Goal: Task Accomplishment & Management: Manage account settings

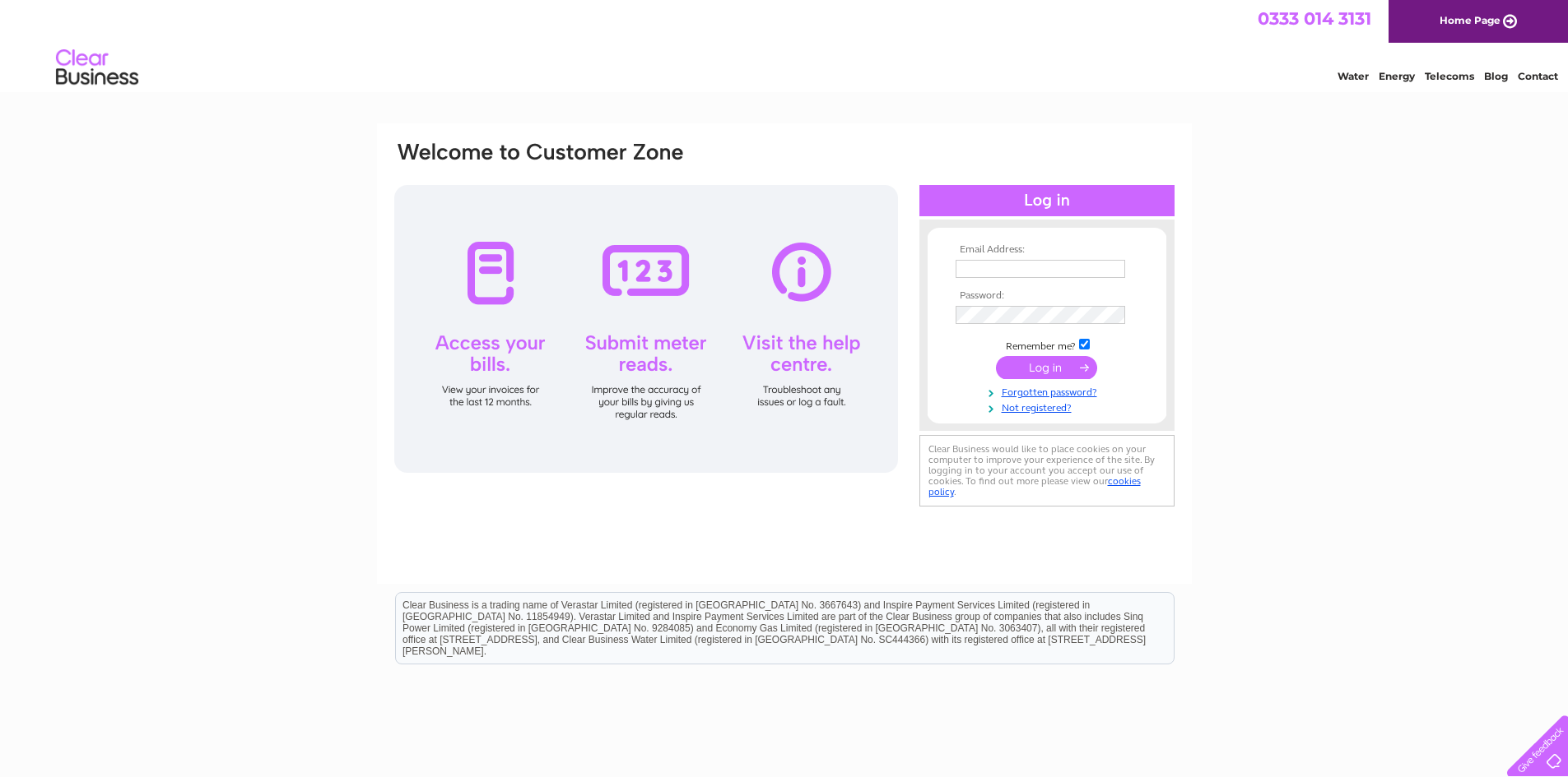
type input "ajfitz1@hotmail.com"
click at [1038, 364] on input "submit" at bounding box center [1046, 367] width 101 height 23
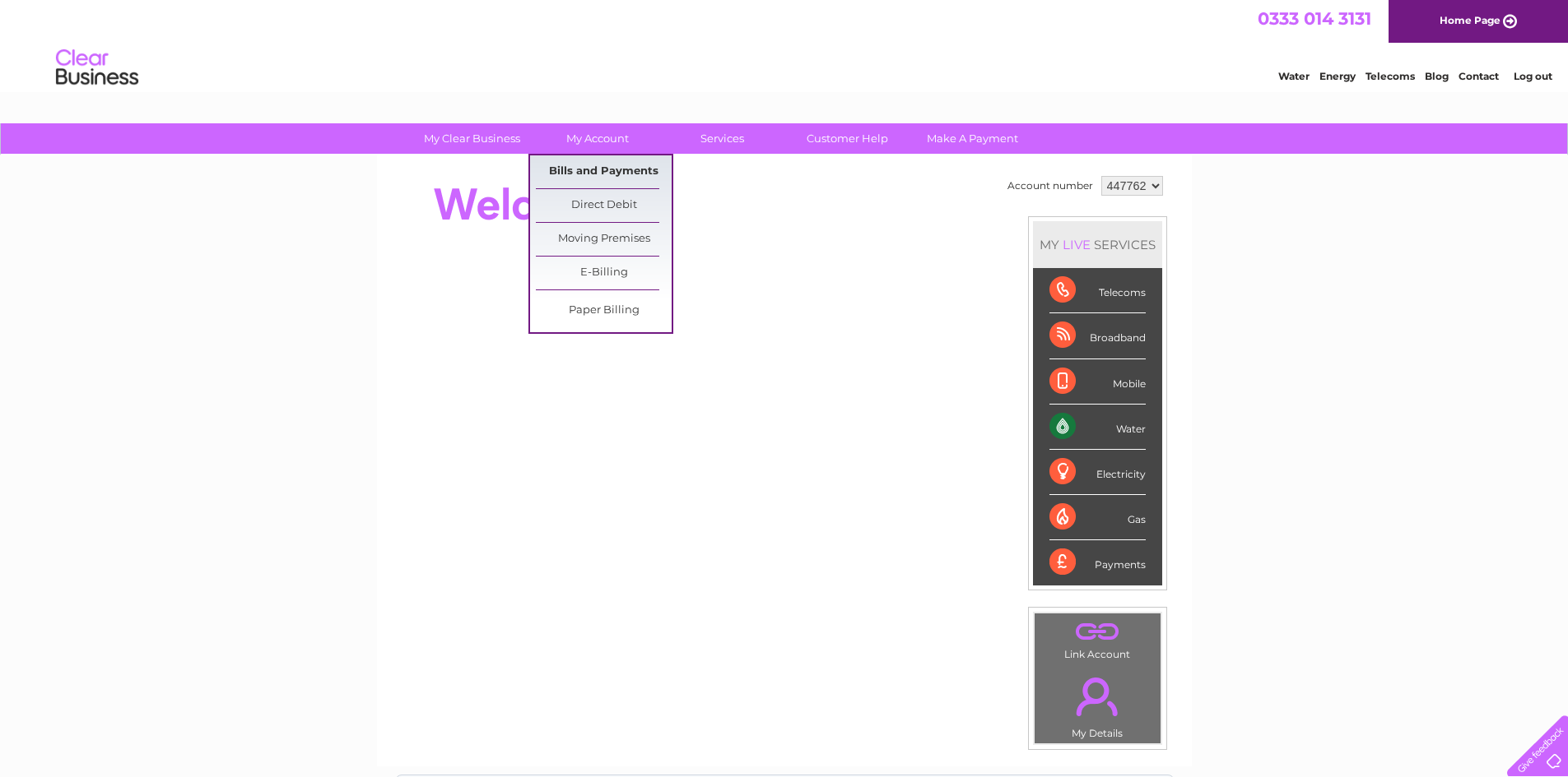
click at [619, 170] on link "Bills and Payments" at bounding box center [604, 171] width 136 height 33
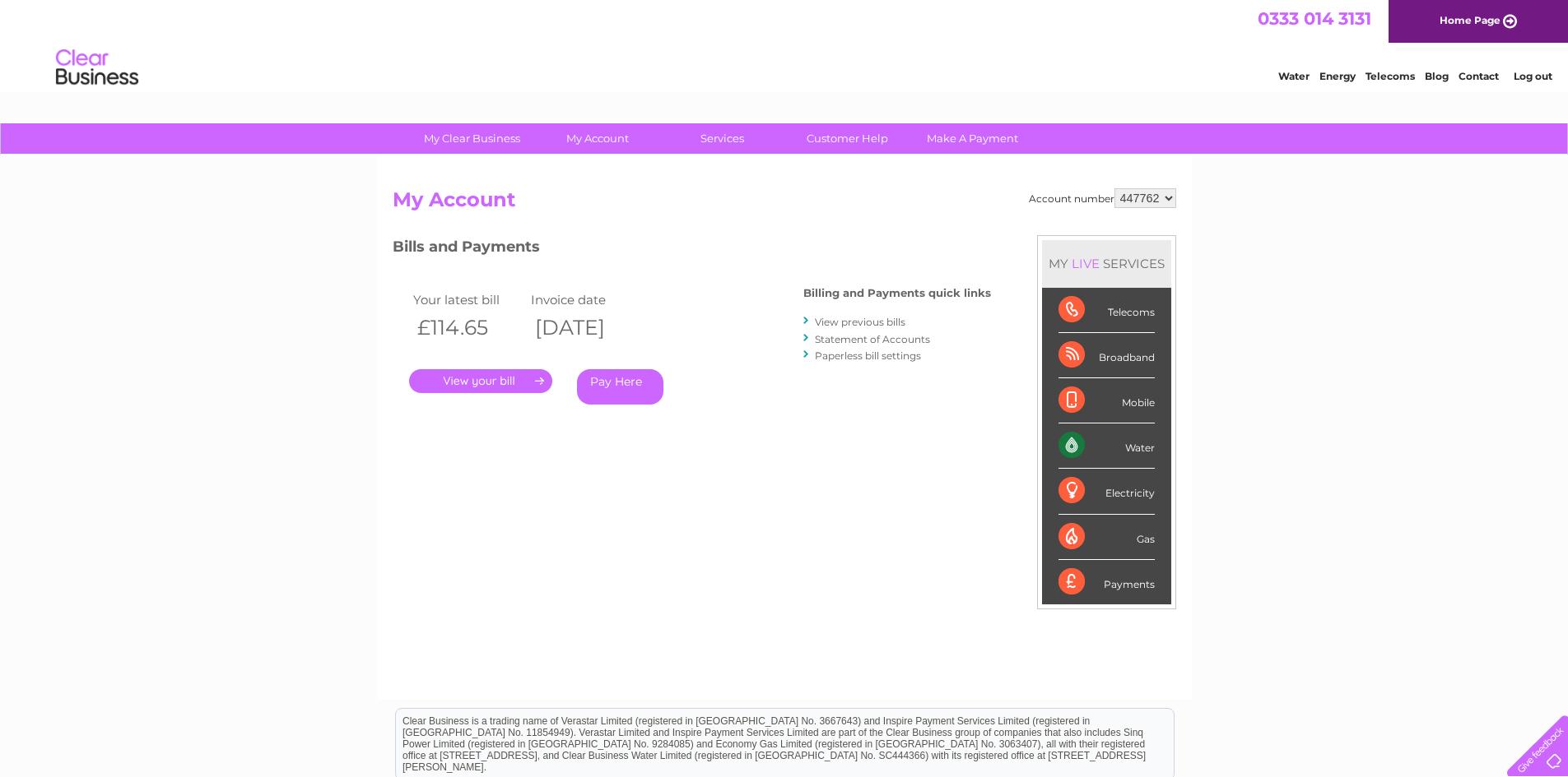
click at [488, 378] on link "." at bounding box center [481, 380] width 143 height 24
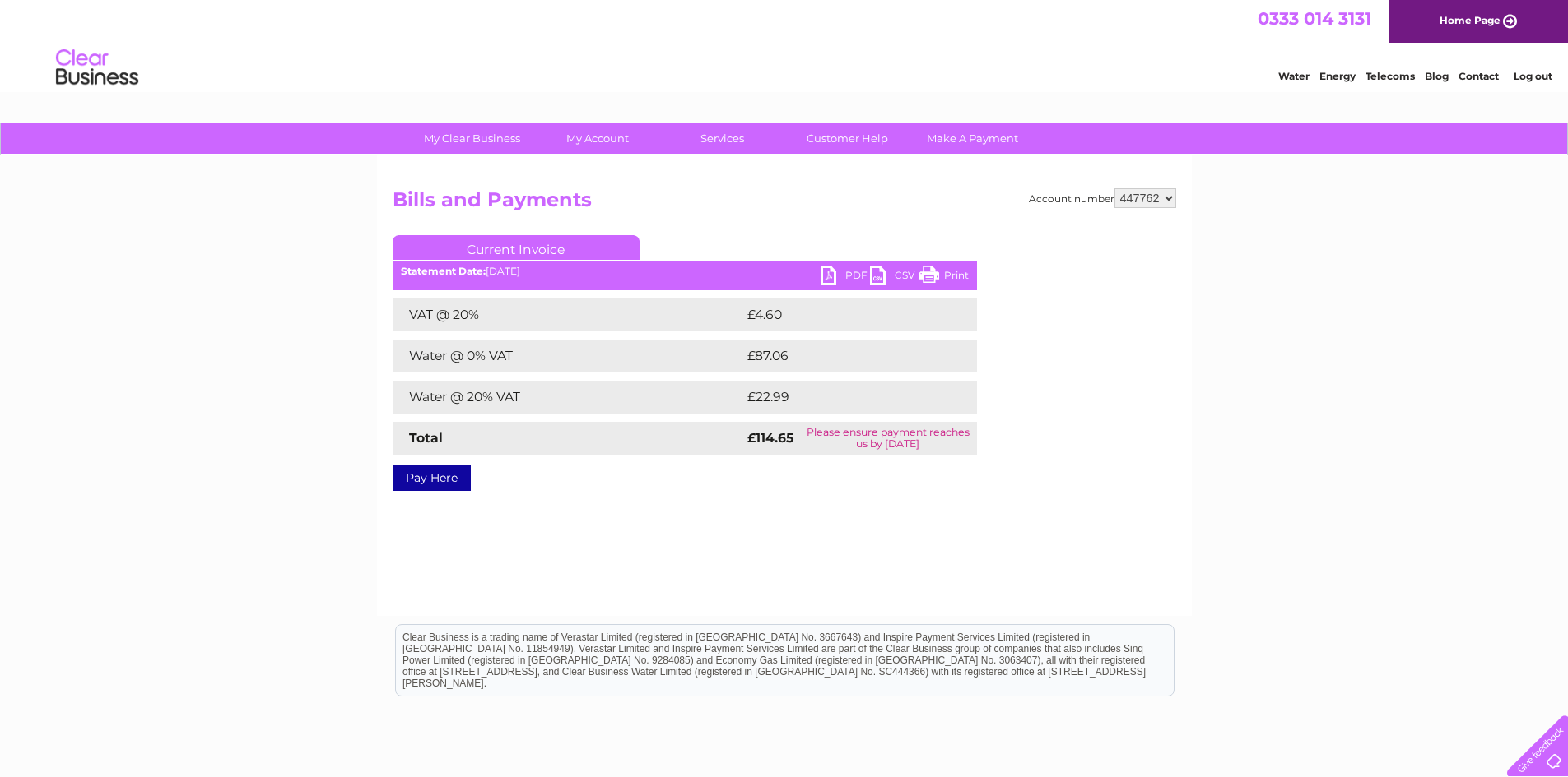
click at [833, 274] on link "PDF" at bounding box center [845, 277] width 49 height 24
